Goal: Task Accomplishment & Management: Manage account settings

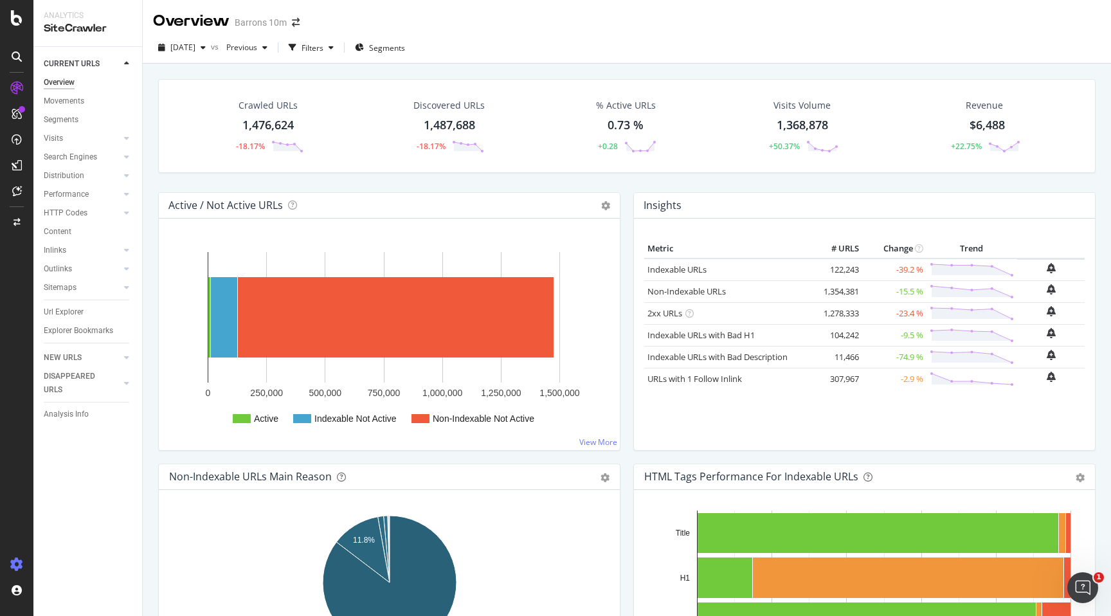
click at [22, 563] on icon at bounding box center [16, 564] width 13 height 13
click at [68, 493] on div "Settings" at bounding box center [67, 496] width 54 height 10
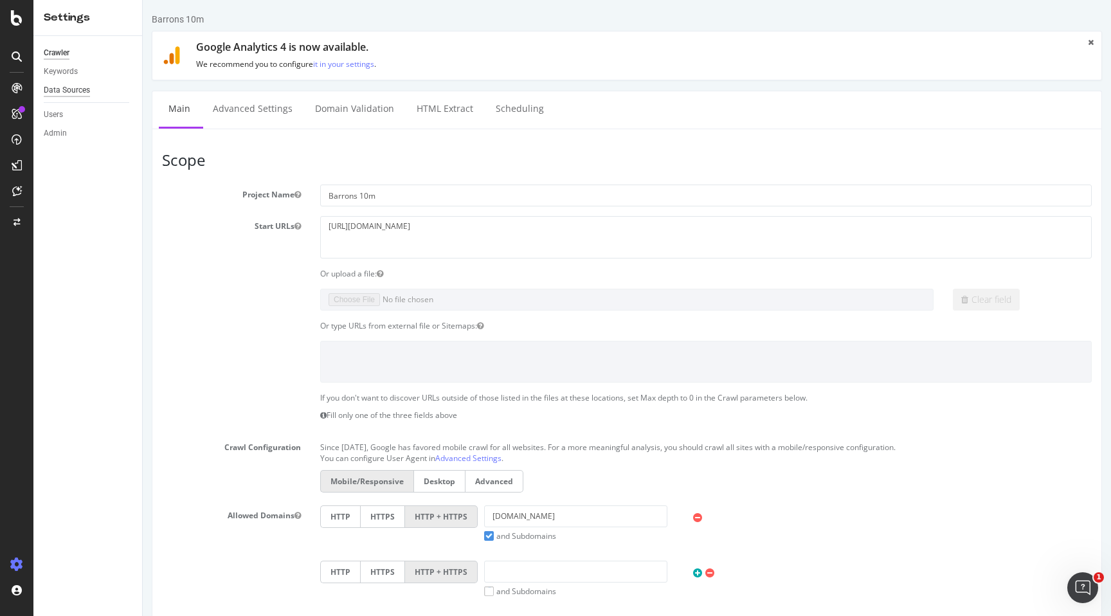
click at [87, 90] on div "Data Sources" at bounding box center [67, 91] width 46 height 14
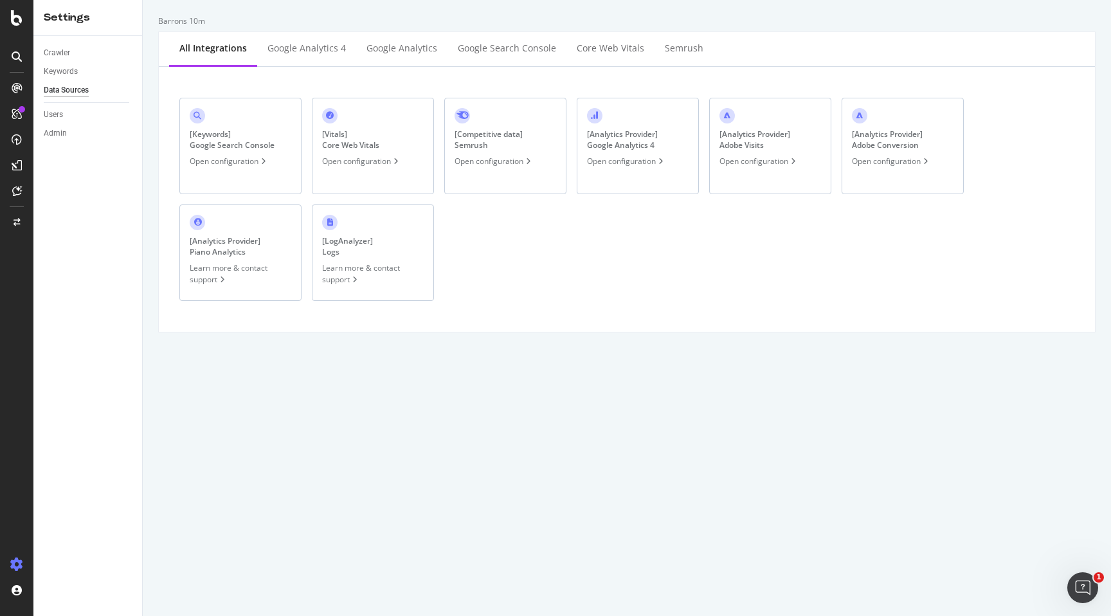
click at [381, 262] on div "[ LogAnalyzer ] Logs Learn more & contact support" at bounding box center [373, 252] width 122 height 96
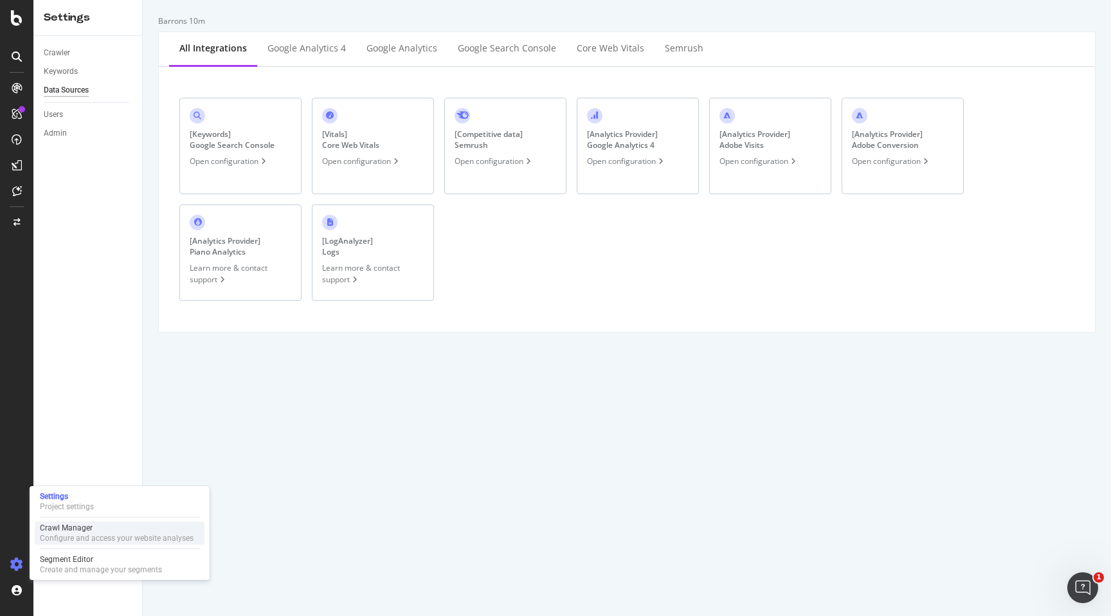
click at [67, 543] on div "Crawl Manager Configure and access your website analyses" at bounding box center [120, 533] width 170 height 23
